Goal: Task Accomplishment & Management: Use online tool/utility

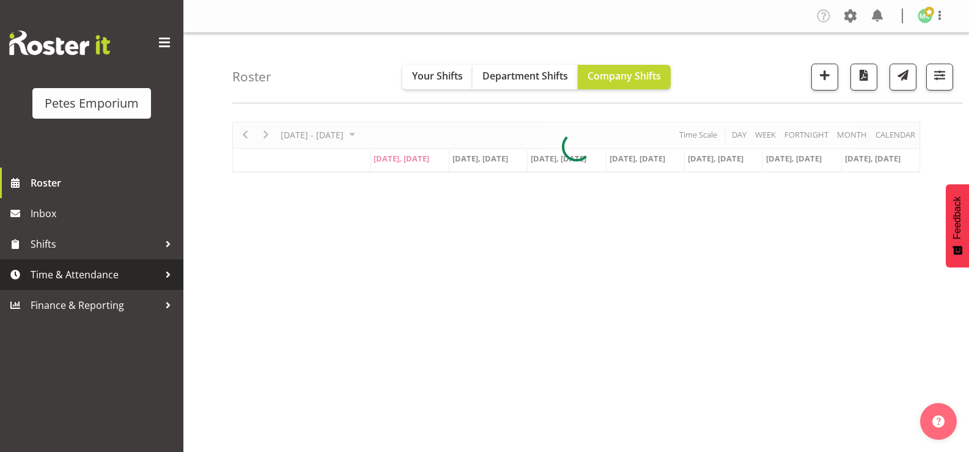
click at [158, 274] on span "Time & Attendance" at bounding box center [95, 274] width 128 height 18
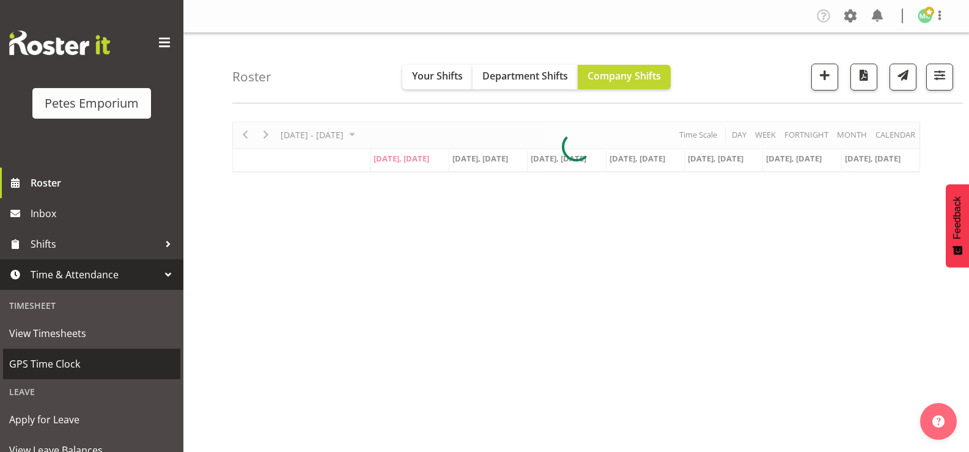
click at [117, 358] on span "GPS Time Clock" at bounding box center [91, 363] width 165 height 18
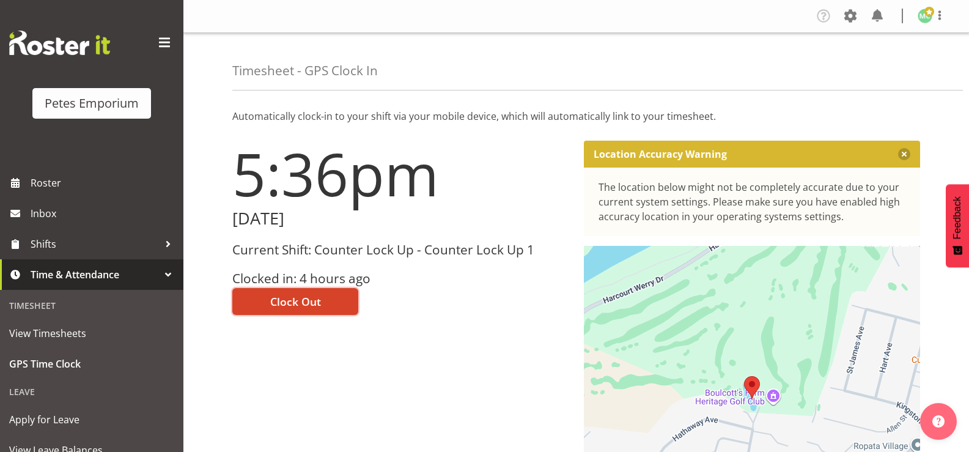
click at [314, 309] on span "Clock Out" at bounding box center [295, 301] width 51 height 16
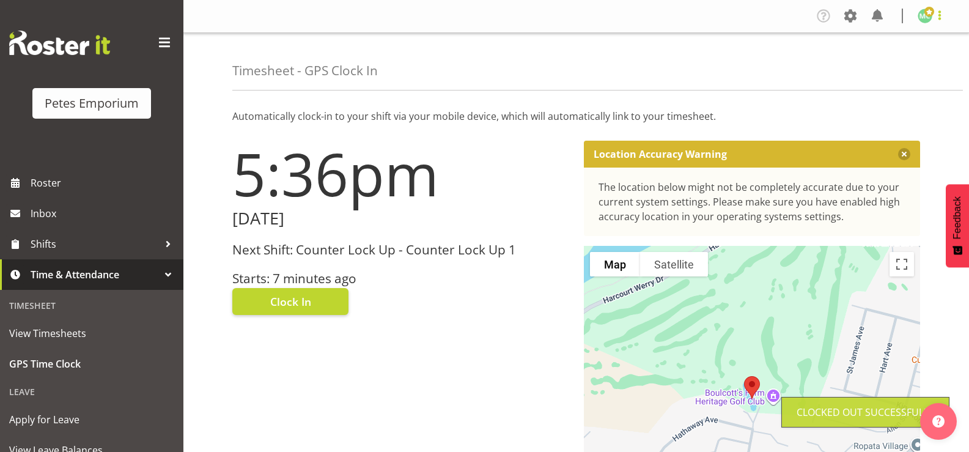
click at [938, 18] on span at bounding box center [939, 15] width 15 height 15
click at [925, 59] on link "Log Out" at bounding box center [887, 64] width 117 height 22
